Goal: Information Seeking & Learning: Understand process/instructions

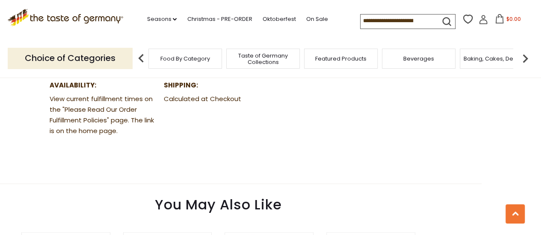
scroll to position [500, 0]
click at [100, 109] on dd "View current fulfillment times on the "Please Read Our Order Fulfillment Polici…" at bounding box center [104, 115] width 109 height 43
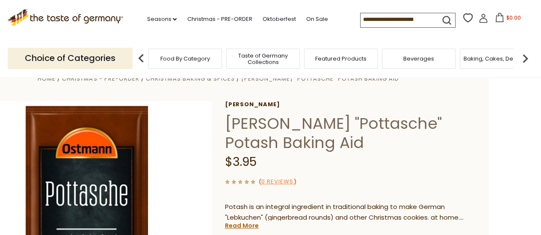
scroll to position [0, 0]
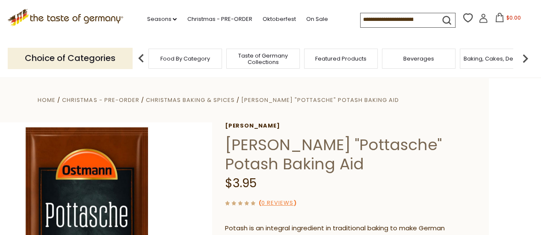
click at [74, 17] on icon at bounding box center [65, 16] width 116 height 15
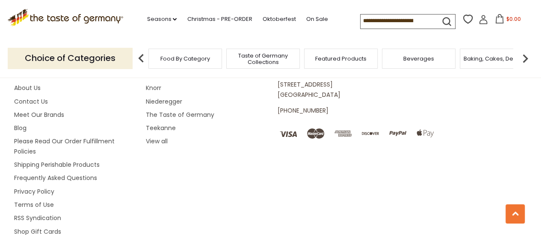
scroll to position [1525, 0]
click at [51, 160] on link "Shipping Perishable Products" at bounding box center [56, 164] width 85 height 9
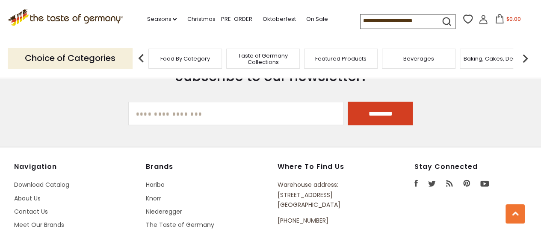
scroll to position [1022, 0]
